Goal: Task Accomplishment & Management: Complete application form

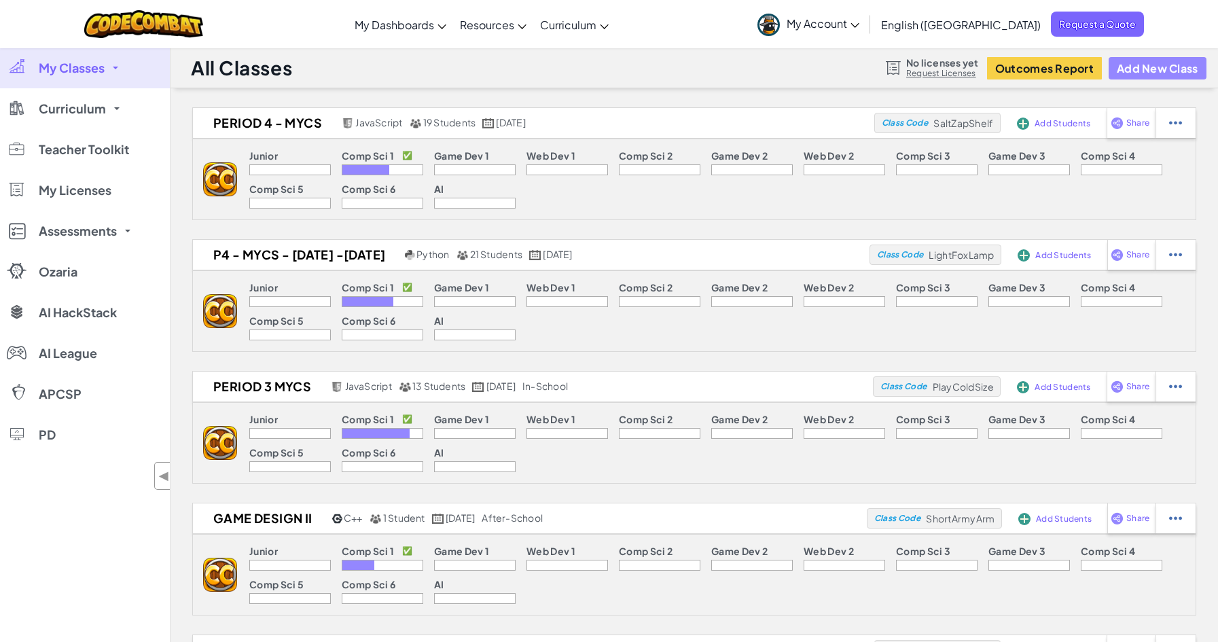
click at [1164, 71] on button "Add New Class" at bounding box center [1158, 68] width 98 height 22
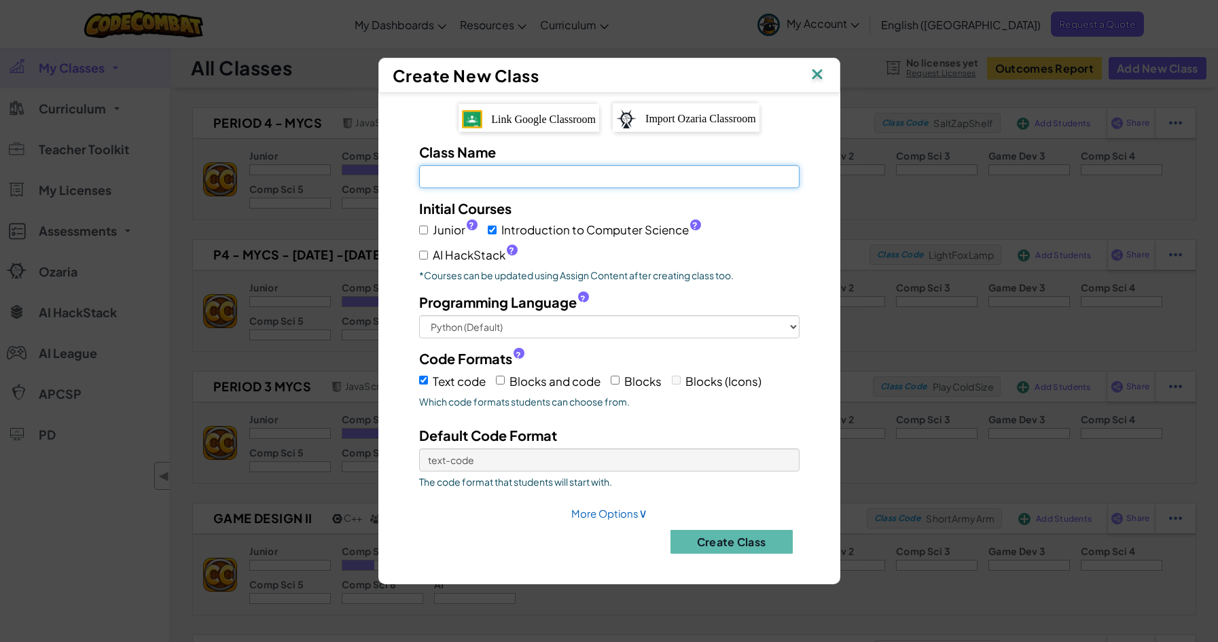
click at [434, 180] on input "Class Name Field is required" at bounding box center [609, 176] width 380 height 23
type input "P4 MyCS 2025 - 2026"
click at [419, 260] on input "AI HackStack ?" at bounding box center [423, 255] width 9 height 9
checkbox input "true"
click at [533, 120] on span "Link Google Classroom" at bounding box center [543, 119] width 105 height 12
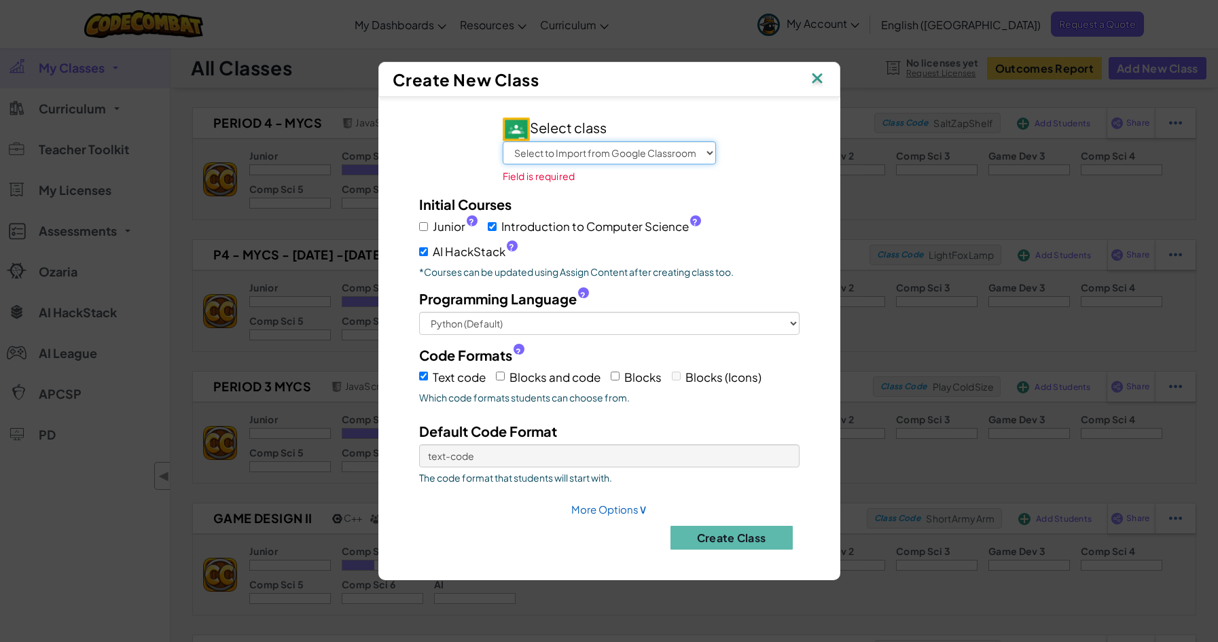
click at [711, 155] on select "Select to Import from Google Classroom P1: CSD 2025 - 2026 P2: CSD 2025 - 2026 …" at bounding box center [609, 152] width 213 height 23
select select "791493383688"
click at [503, 151] on select "Select to Import from Google Classroom P1: CSD 2025 - 2026 P2: CSD 2025 - 2026 …" at bounding box center [609, 152] width 213 height 23
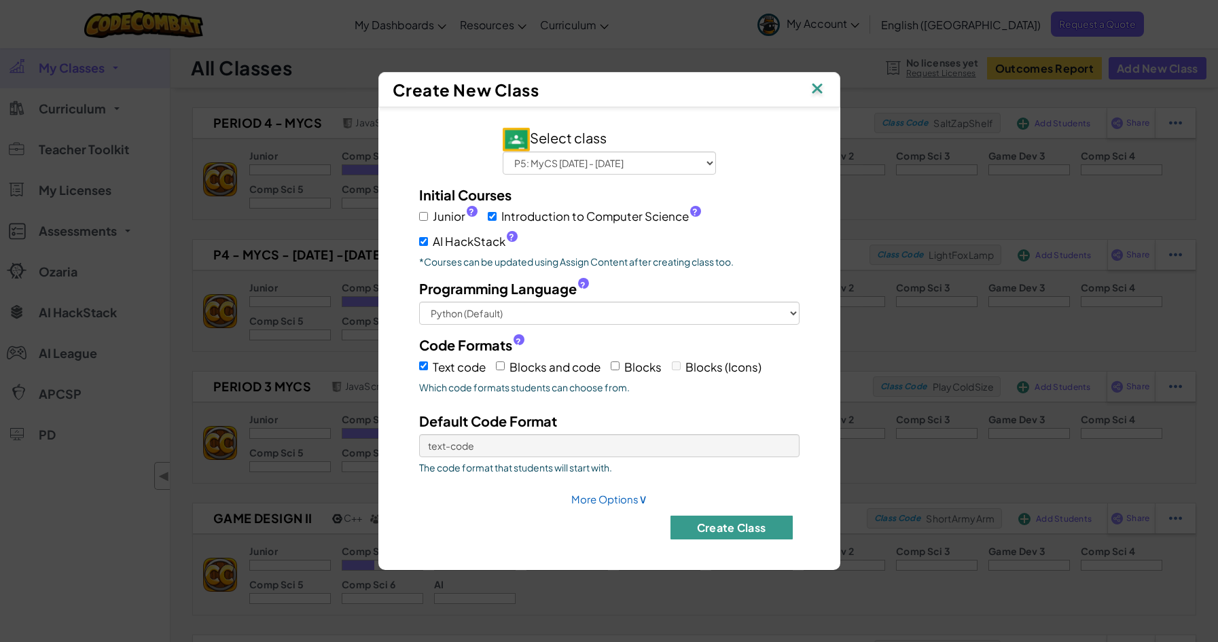
click at [729, 533] on button "Create Class" at bounding box center [732, 528] width 122 height 24
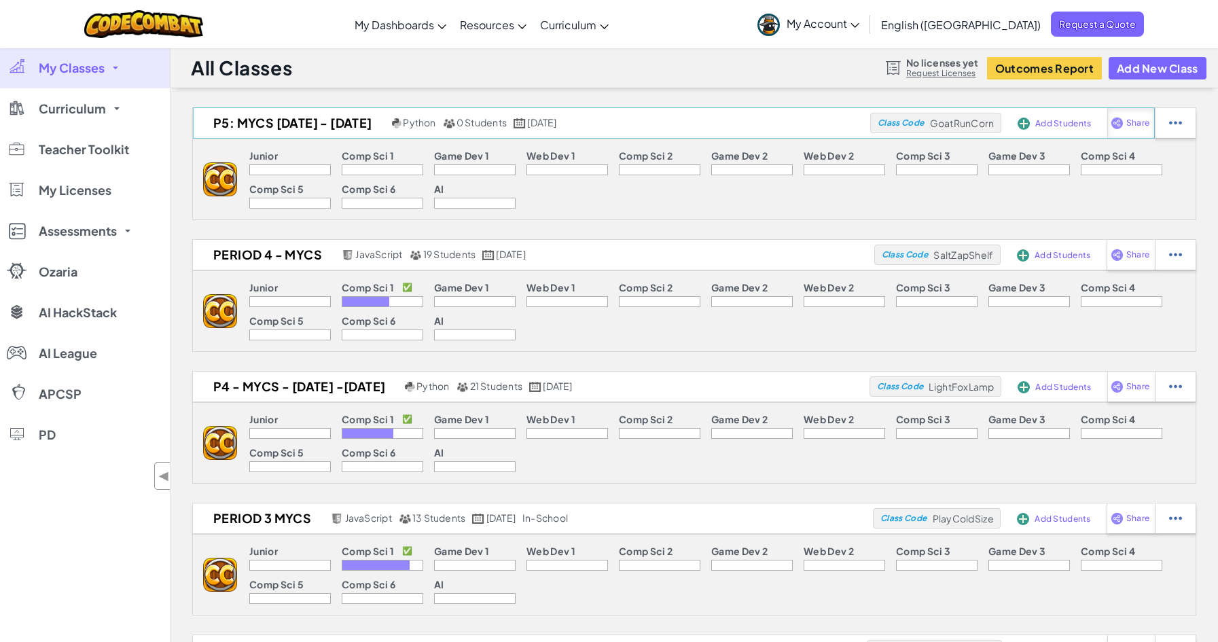
click at [1126, 129] on div "Share" at bounding box center [1131, 123] width 48 height 30
select select "write"
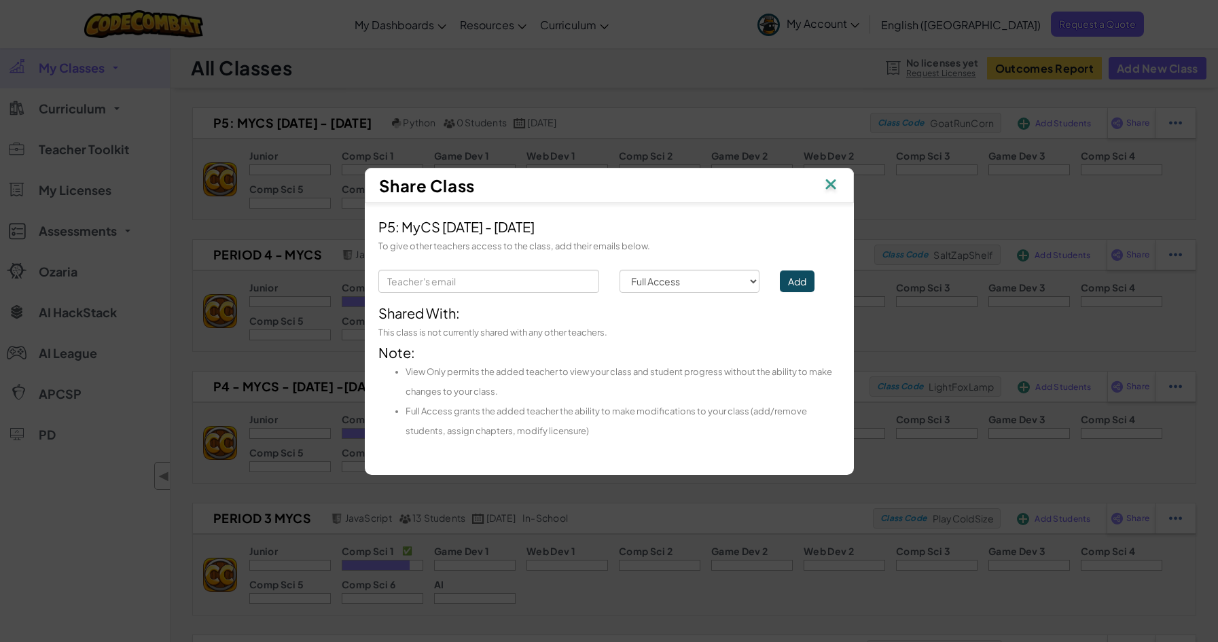
click at [828, 185] on img at bounding box center [831, 185] width 18 height 20
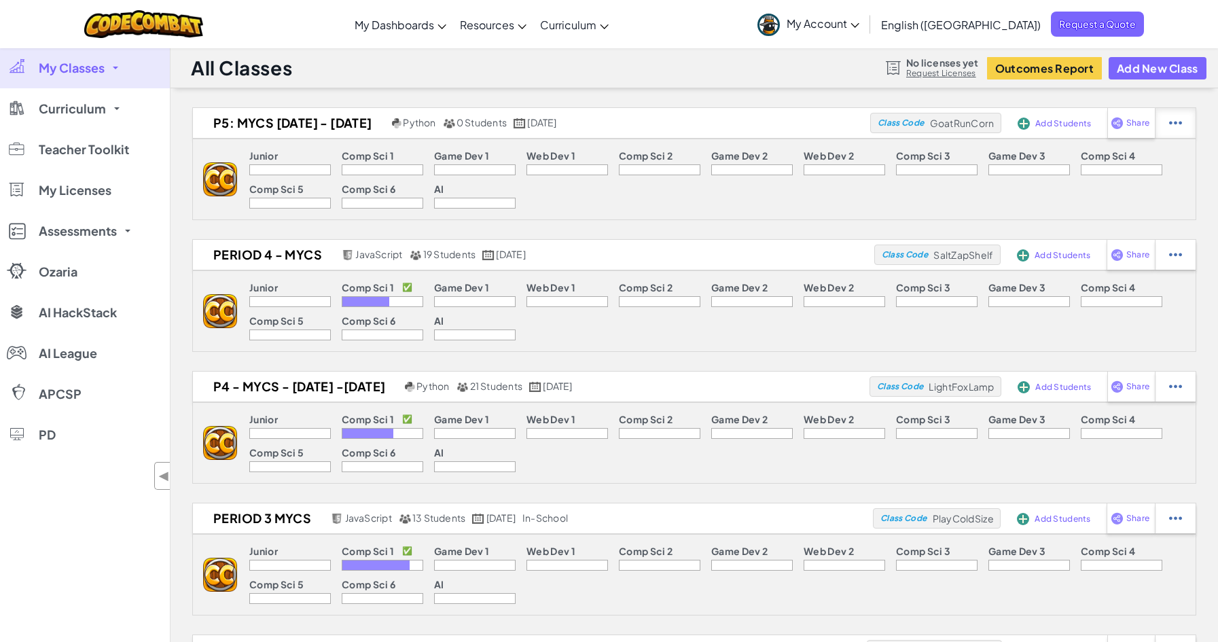
click at [1180, 123] on img at bounding box center [1175, 123] width 13 height 12
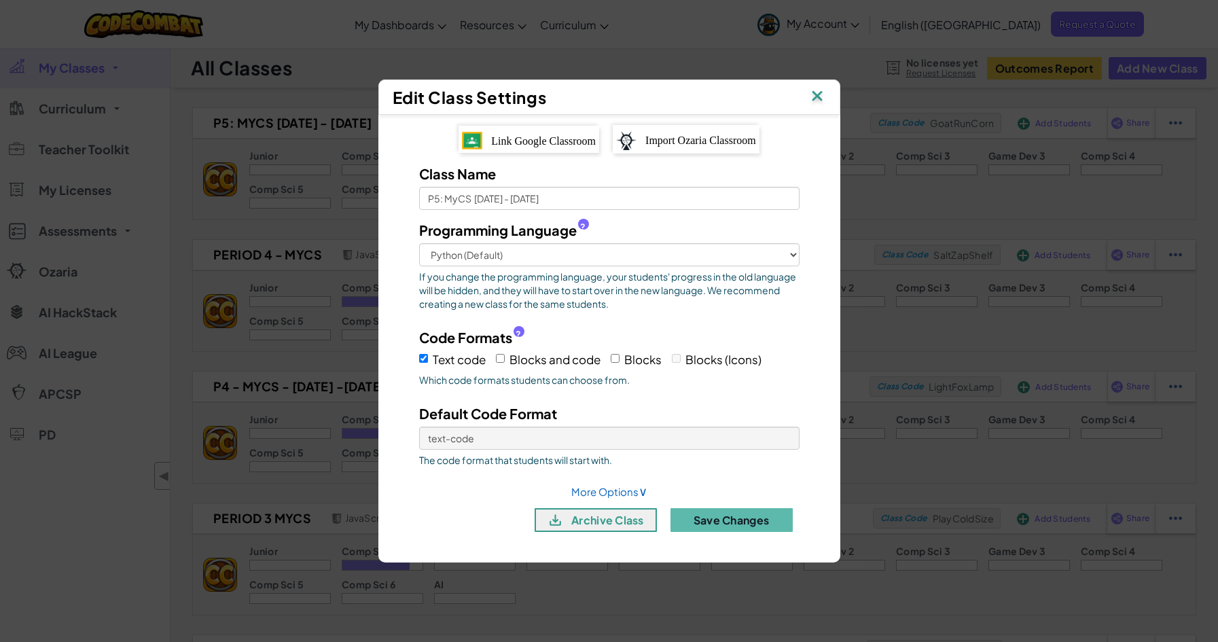
click at [815, 94] on img at bounding box center [818, 97] width 18 height 20
